Goal: Task Accomplishment & Management: Use online tool/utility

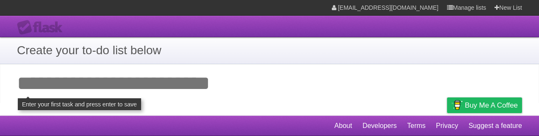
click at [137, 82] on input "Add your first task" at bounding box center [269, 83] width 539 height 39
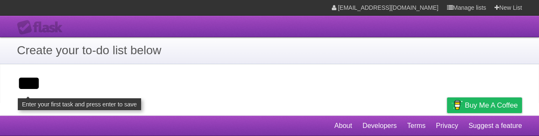
type input "***"
click input "**********" at bounding box center [0, 0] width 0 height 0
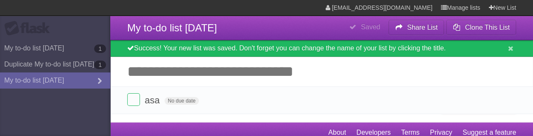
scroll to position [7, 0]
